Goal: Entertainment & Leisure: Consume media (video, audio)

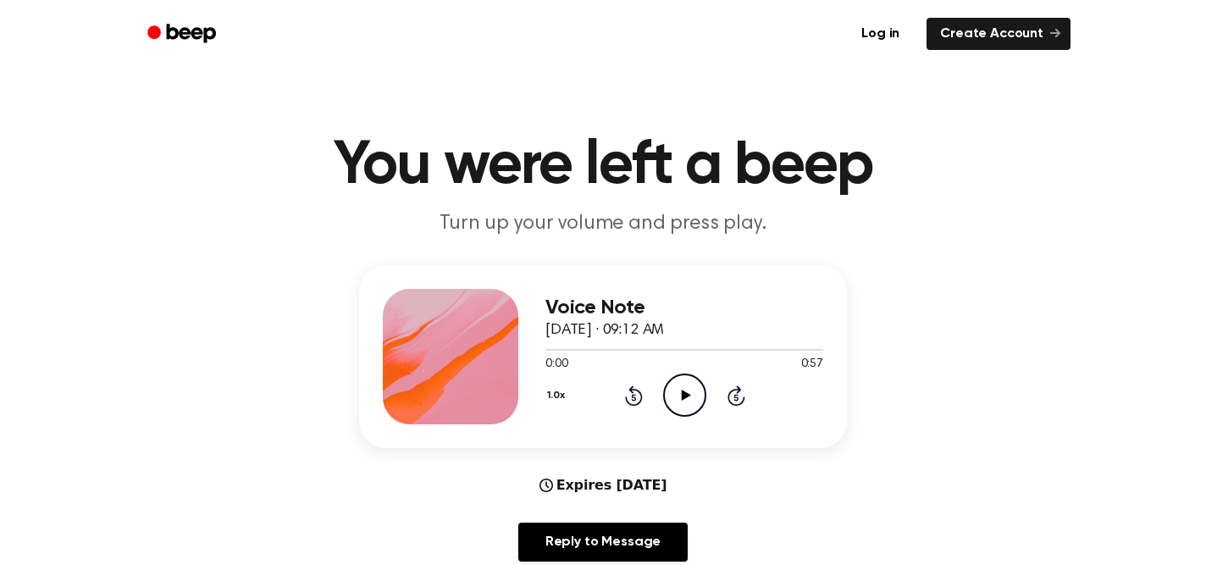
click at [684, 393] on icon at bounding box center [685, 395] width 9 height 11
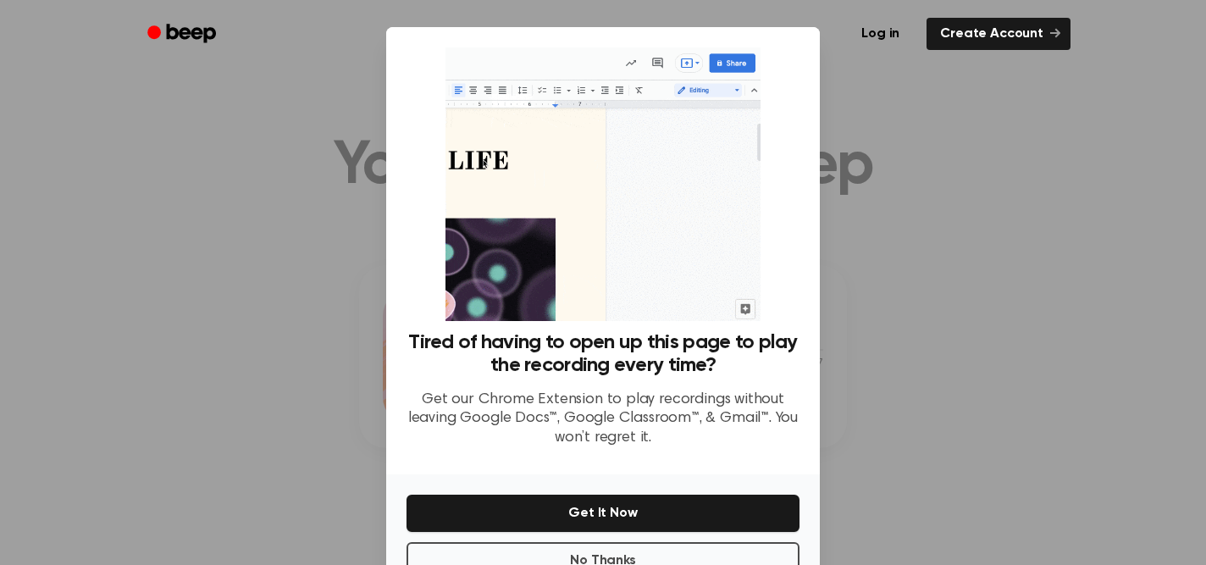
scroll to position [52, 0]
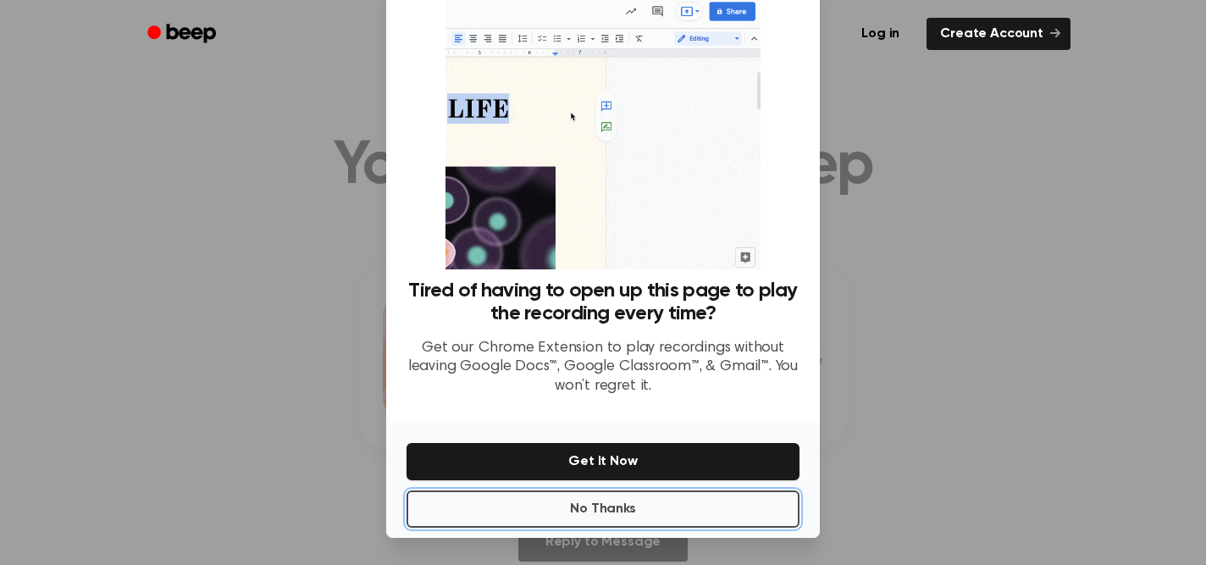
click at [682, 495] on button "No Thanks" at bounding box center [603, 508] width 393 height 37
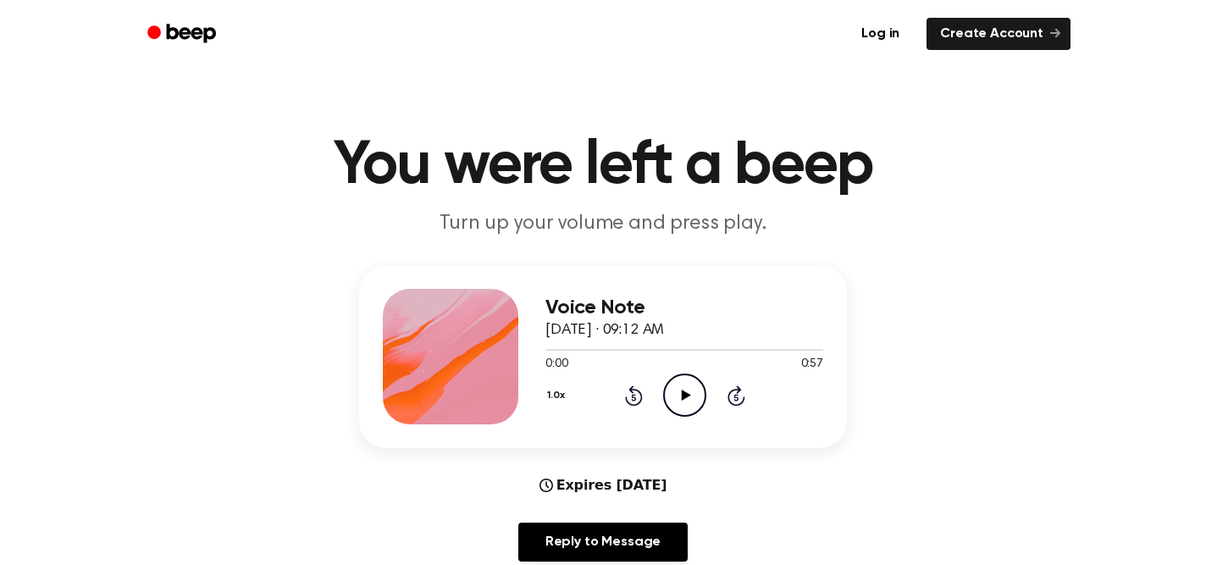
click at [675, 404] on icon "Play Audio" at bounding box center [684, 394] width 43 height 43
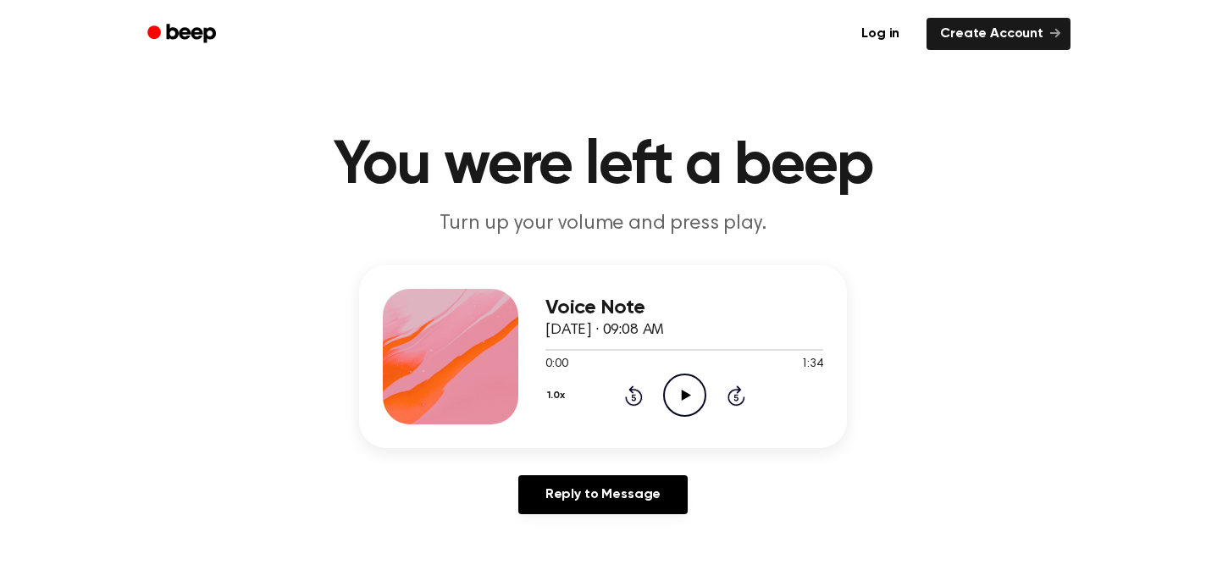
click at [672, 385] on icon "Play Audio" at bounding box center [684, 394] width 43 height 43
click at [683, 393] on icon at bounding box center [685, 395] width 9 height 11
click at [683, 402] on icon "Play Audio" at bounding box center [684, 394] width 43 height 43
click at [667, 401] on icon "Play Audio" at bounding box center [684, 394] width 43 height 43
